Goal: Check status

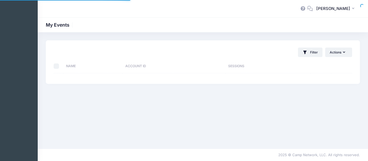
select select "10"
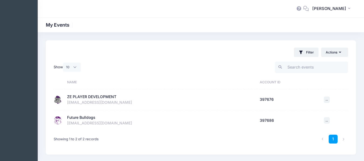
click at [94, 96] on div "ZE PLAYER DEVELOPMENT" at bounding box center [91, 97] width 49 height 6
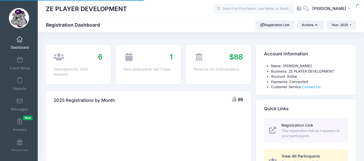
select select
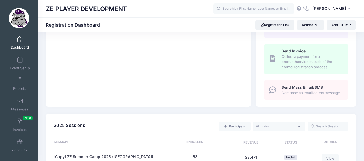
scroll to position [239, 0]
